Goal: Task Accomplishment & Management: Complete application form

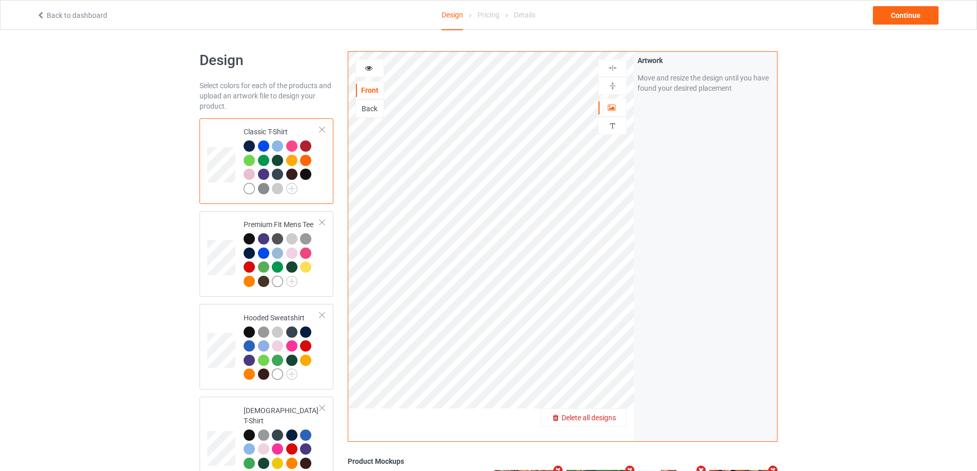
click at [608, 416] on span "Delete all designs" at bounding box center [589, 418] width 54 height 8
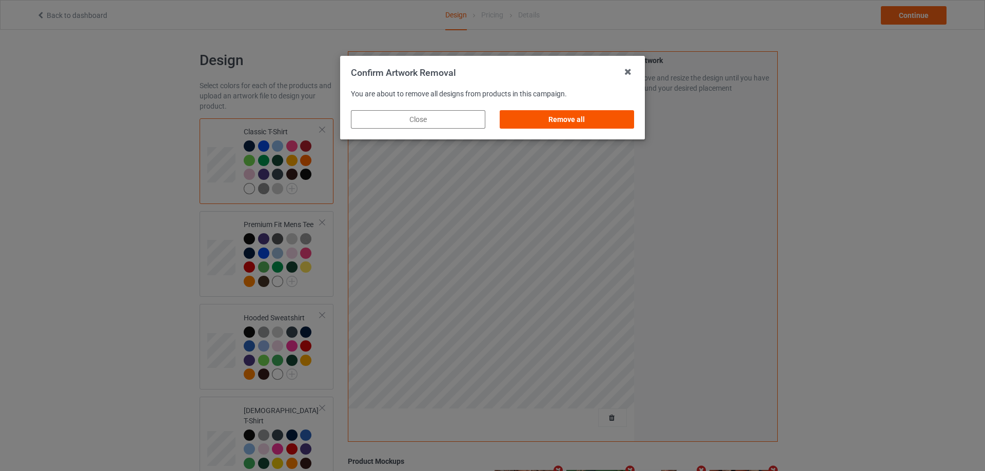
click at [615, 109] on div "Remove all" at bounding box center [566, 119] width 149 height 33
click at [628, 127] on div "Remove all" at bounding box center [567, 119] width 134 height 18
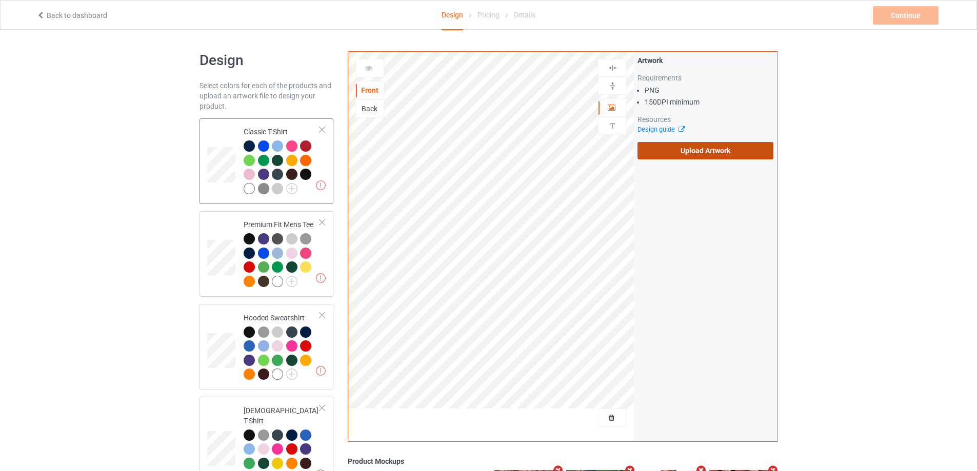
click at [677, 145] on label "Upload Artwork" at bounding box center [705, 150] width 136 height 17
click at [0, 0] on input "Upload Artwork" at bounding box center [0, 0] width 0 height 0
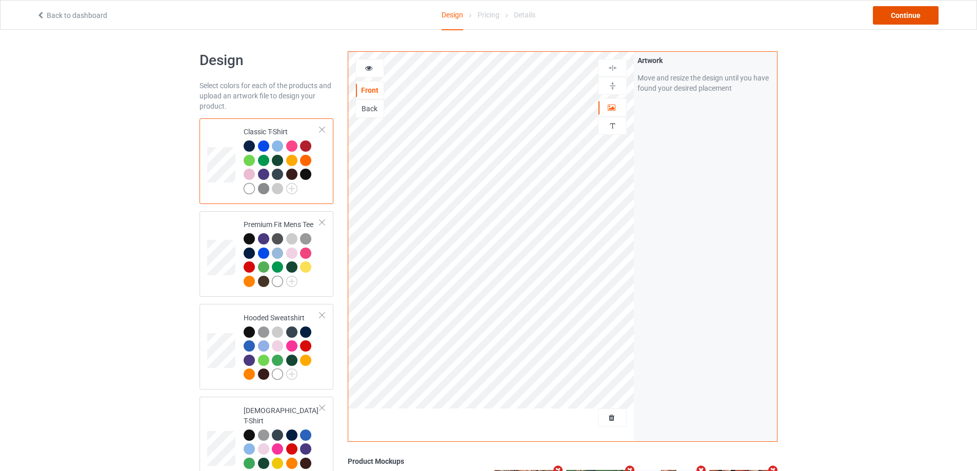
click at [891, 21] on div "Continue" at bounding box center [906, 15] width 66 height 18
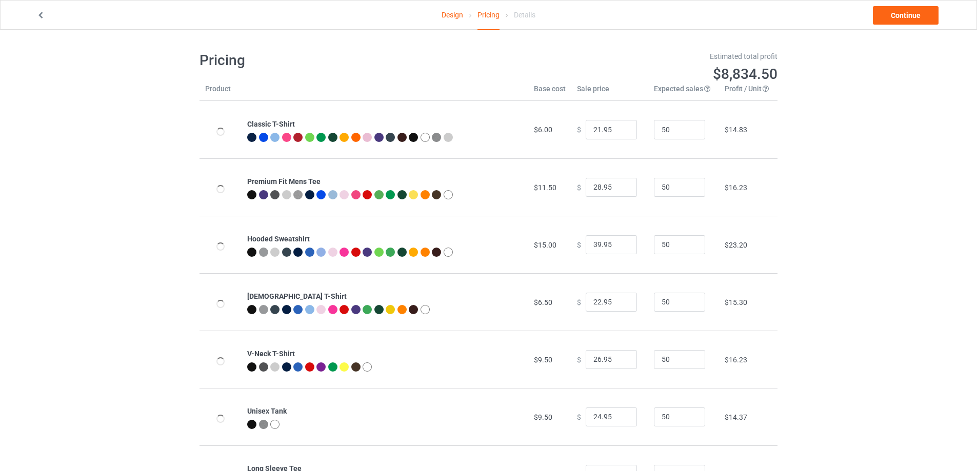
click at [891, 21] on link "Continue" at bounding box center [906, 15] width 66 height 18
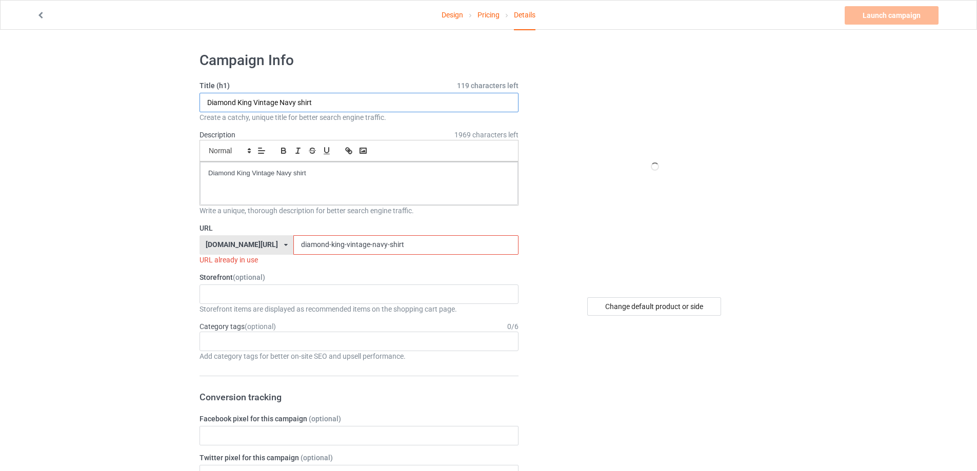
drag, startPoint x: 316, startPoint y: 100, endPoint x: 192, endPoint y: 107, distance: 124.8
paste input "[URL][DOMAIN_NAME][PERSON_NAME]"
drag, startPoint x: 315, startPoint y: 106, endPoint x: 508, endPoint y: 109, distance: 192.9
click at [508, 109] on input "[URL][DOMAIN_NAME][PERSON_NAME]" at bounding box center [358, 102] width 319 height 19
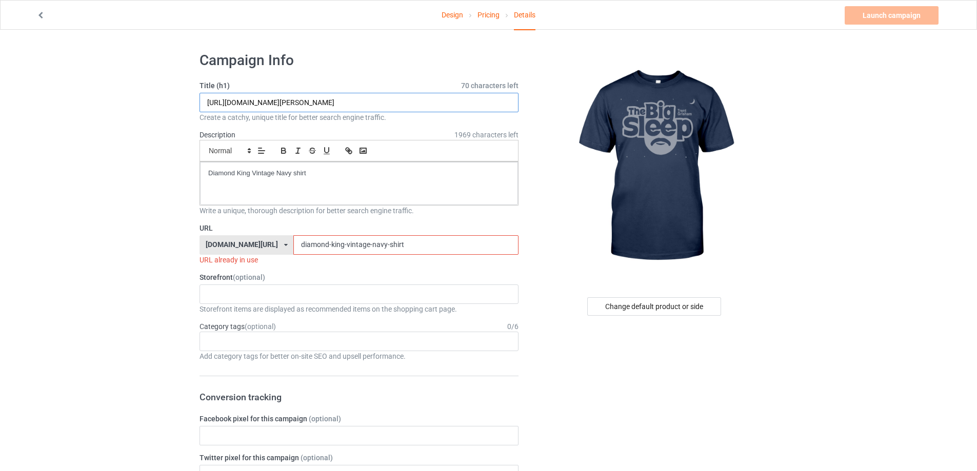
type input "[URL][DOMAIN_NAME][PERSON_NAME]"
drag, startPoint x: 415, startPoint y: 252, endPoint x: 236, endPoint y: 253, distance: 179.5
click at [230, 251] on div "[DOMAIN_NAME][URL] [DOMAIN_NAME][URL] [DOMAIN_NAME][URL] 5cd2f964b197f721e1cad2…" at bounding box center [358, 244] width 319 height 19
paste input "[PERSON_NAME]-[PERSON_NAME][GEOGRAPHIC_DATA]-the-big-sleep"
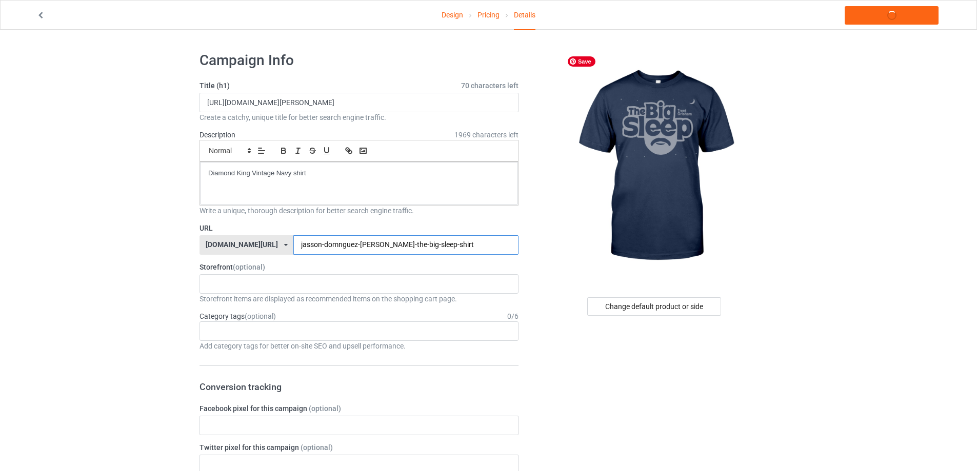
type input "jasson-domnguez-[PERSON_NAME]-the-big-sleep-shirt"
drag, startPoint x: 432, startPoint y: 94, endPoint x: 58, endPoint y: 93, distance: 373.9
paste input "[PERSON_NAME] [PERSON_NAME] The Big Sleep S"
type input "[PERSON_NAME] [PERSON_NAME] The Big Sleep Shirt"
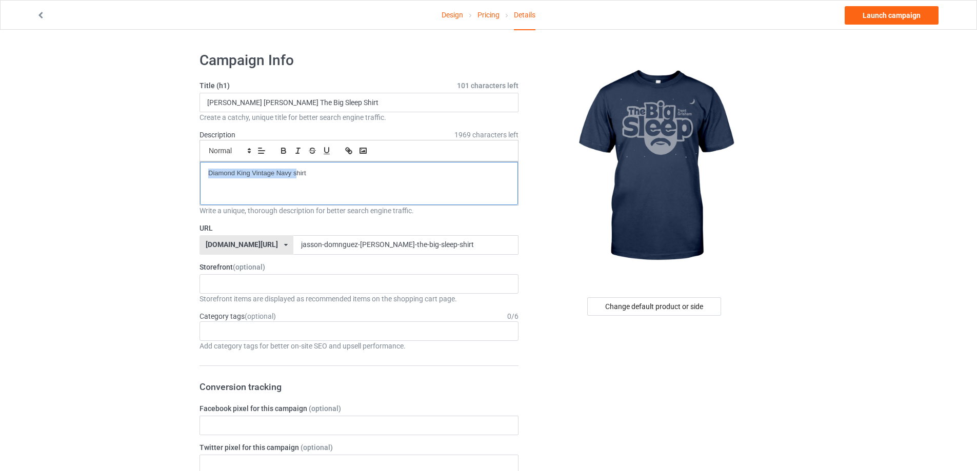
drag, startPoint x: 255, startPoint y: 173, endPoint x: 0, endPoint y: 157, distance: 255.9
drag, startPoint x: 90, startPoint y: 173, endPoint x: 69, endPoint y: 173, distance: 20.5
click at [917, 10] on link "Launch campaign" at bounding box center [892, 15] width 94 height 18
